Goal: Task Accomplishment & Management: Complete application form

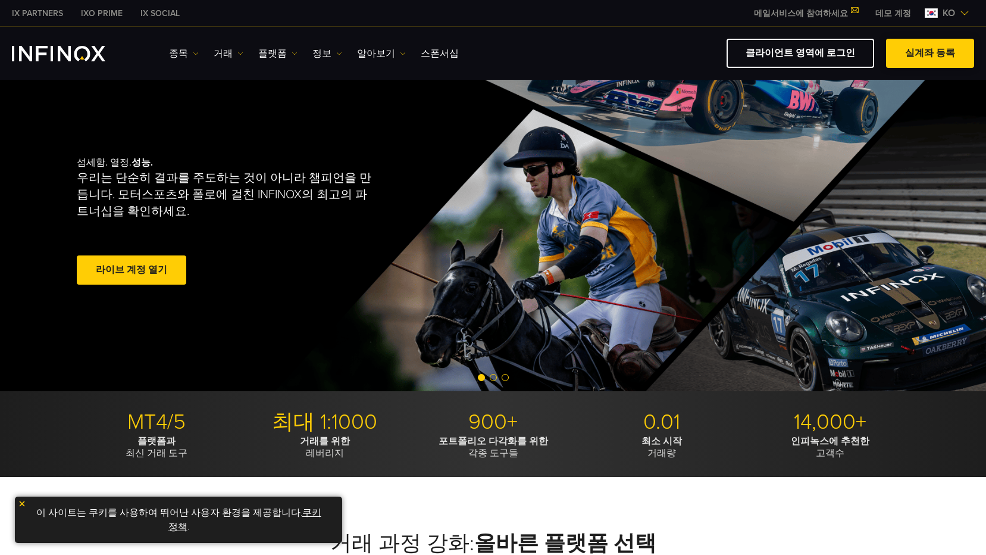
click at [930, 54] on span at bounding box center [930, 54] width 0 height 0
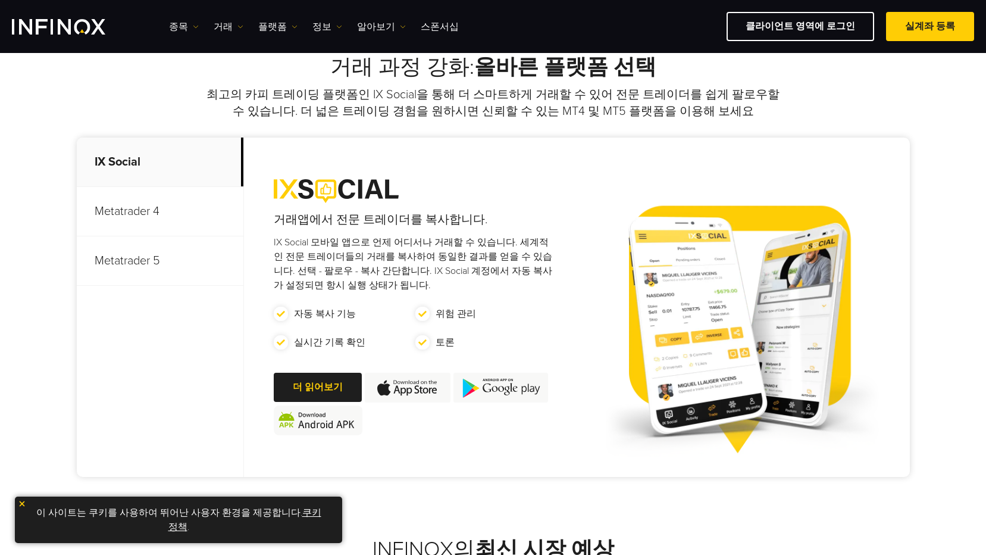
scroll to position [179, 0]
